Goal: Task Accomplishment & Management: Manage account settings

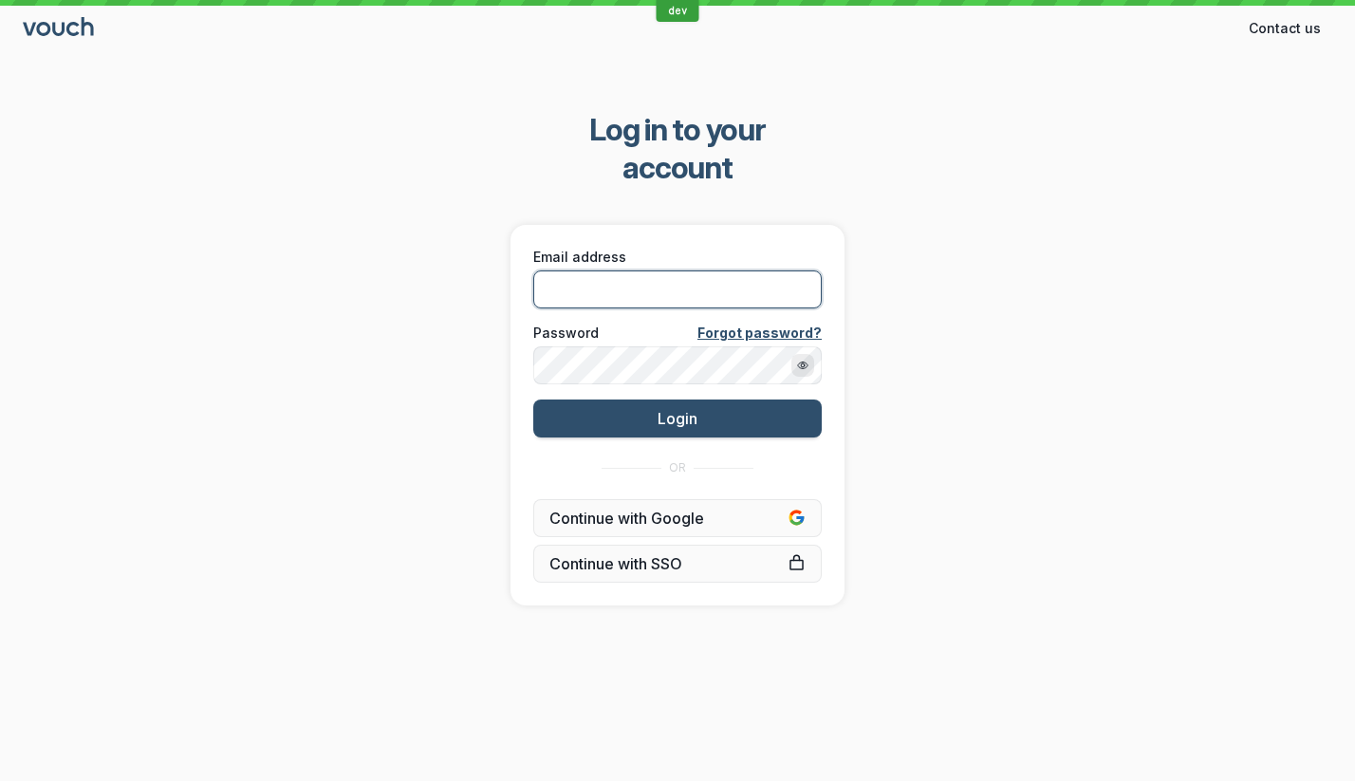
click at [649, 270] on input "Email address" at bounding box center [677, 289] width 288 height 38
type input "[PERSON_NAME][EMAIL_ADDRESS][DOMAIN_NAME]"
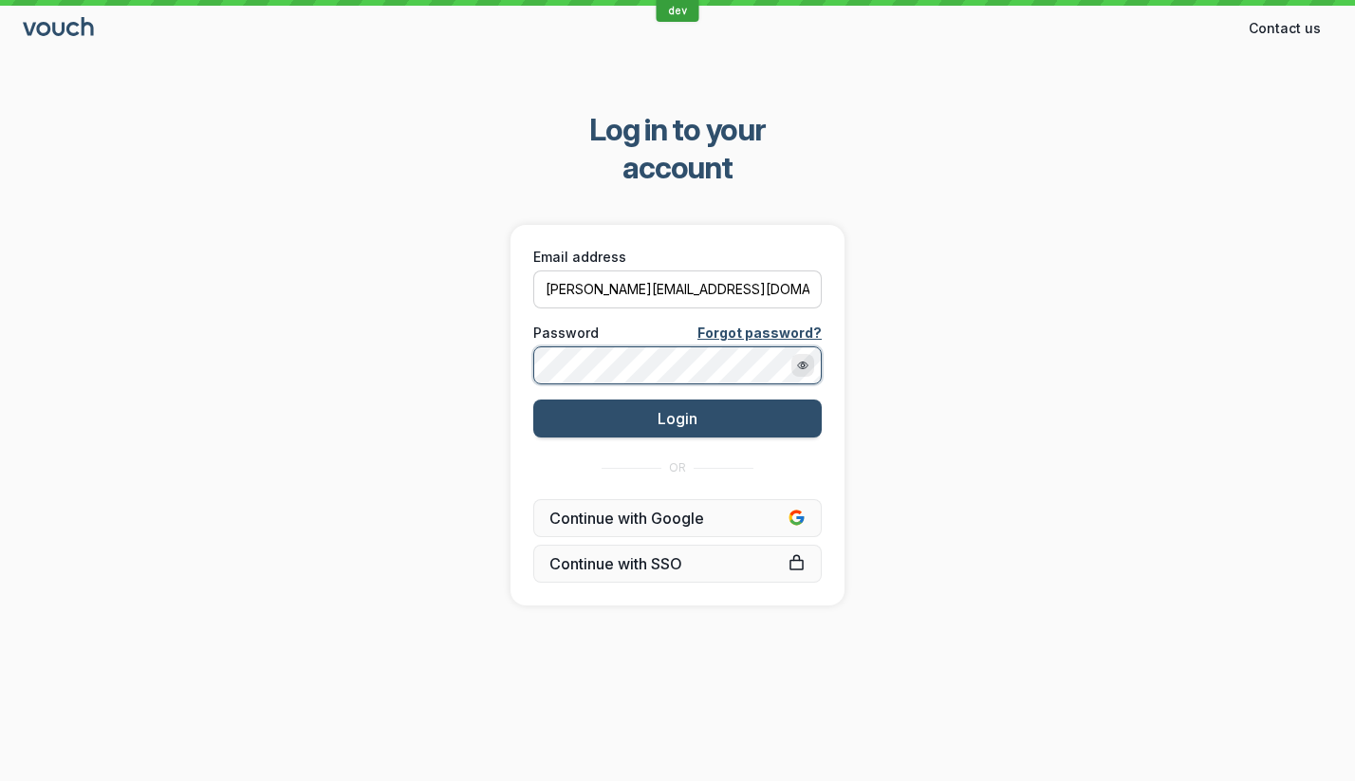
click at [533, 399] on button "Login" at bounding box center [677, 418] width 288 height 38
click at [1069, 225] on div "Log in to your account Email address [PERSON_NAME][EMAIL_ADDRESS][DOMAIN_NAME] …" at bounding box center [677, 358] width 1355 height 555
